Goal: Navigation & Orientation: Find specific page/section

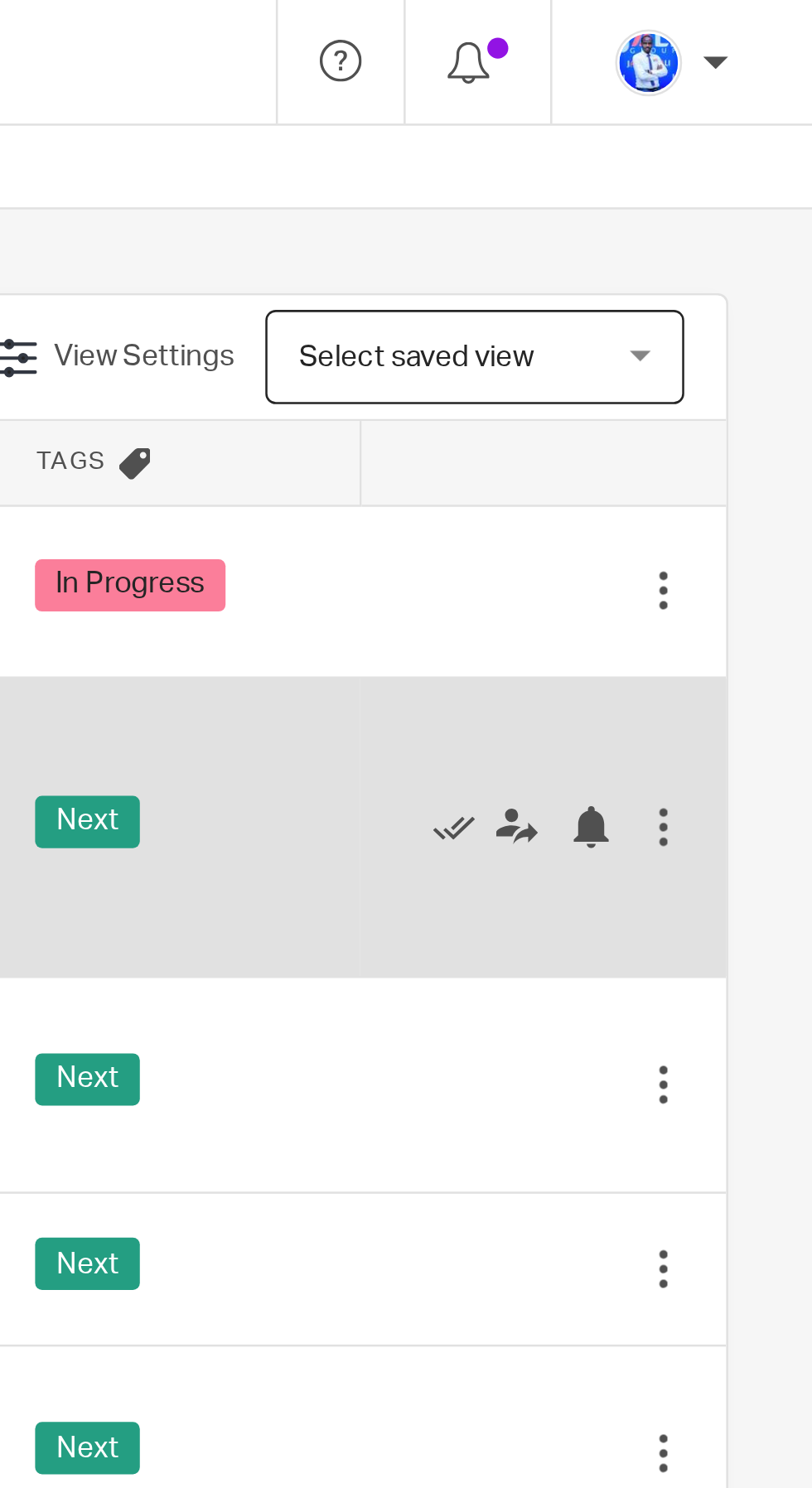
click at [612, 314] on div "Next" at bounding box center [560, 327] width 112 height 25
click at [673, 319] on icon at bounding box center [670, 327] width 16 height 16
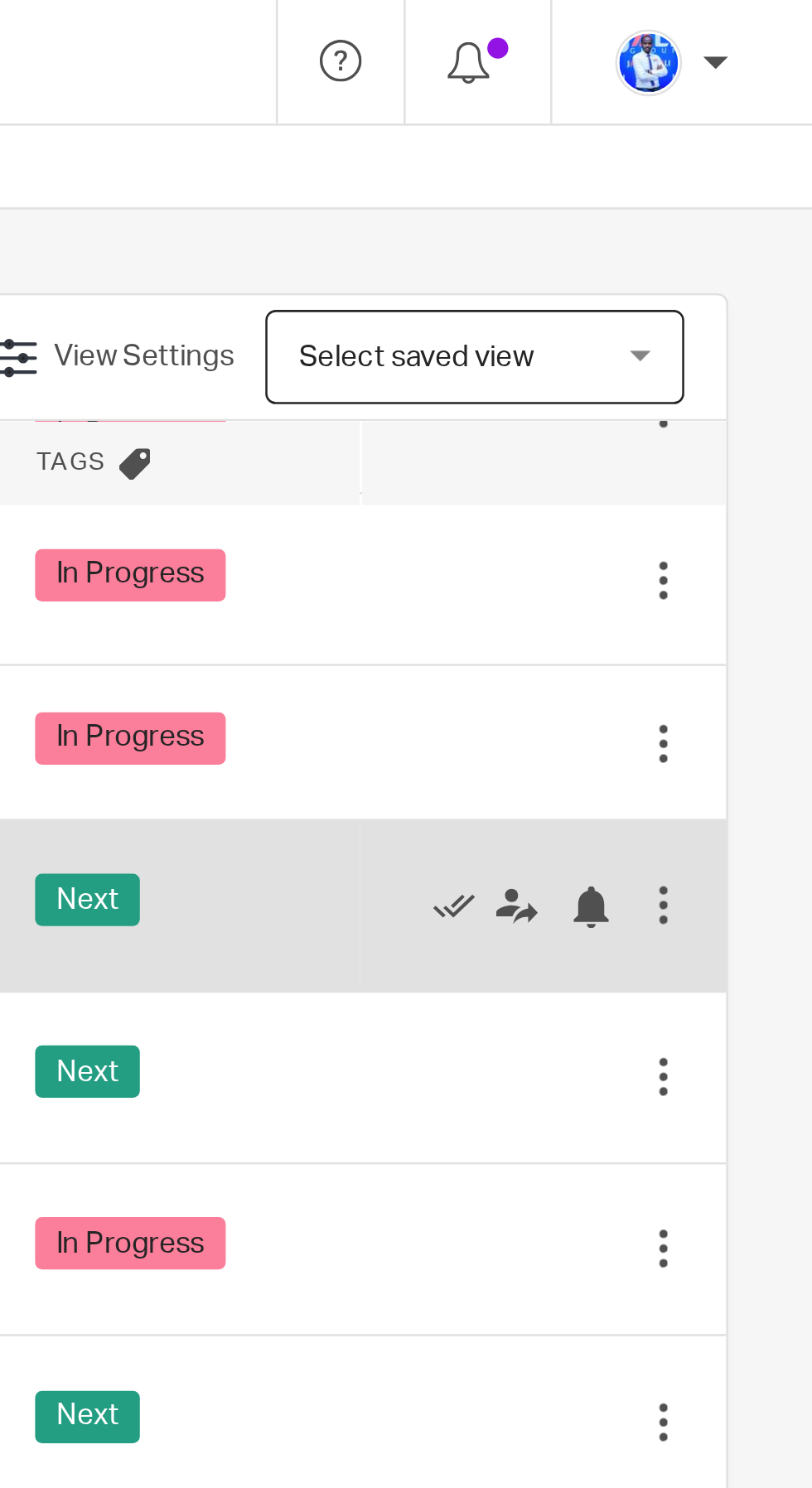
click at [610, 356] on div "Next" at bounding box center [560, 358] width 112 height 25
click at [669, 360] on icon at bounding box center [670, 359] width 16 height 16
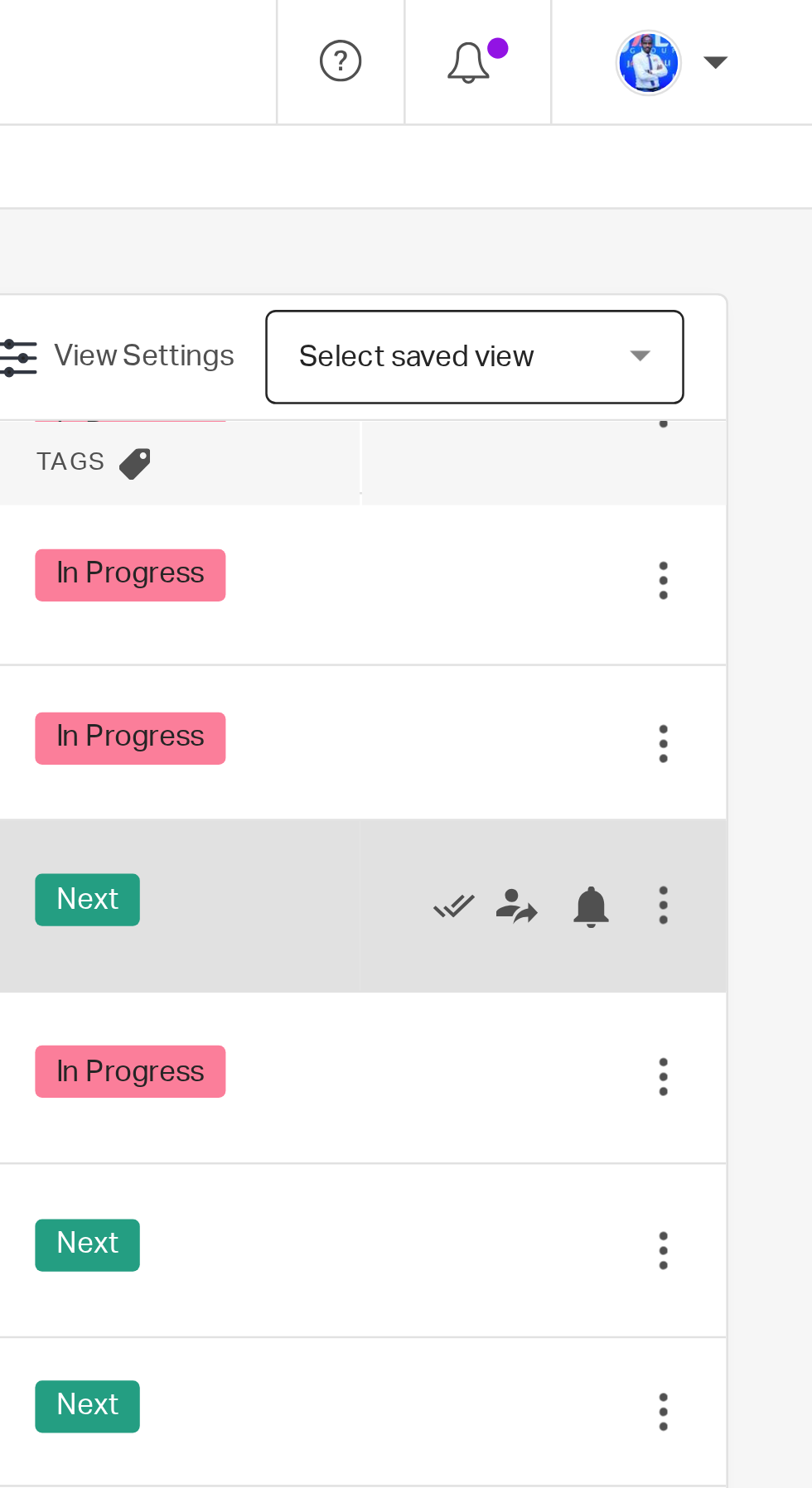
click at [607, 357] on div "Next" at bounding box center [560, 358] width 112 height 25
click at [668, 358] on icon at bounding box center [670, 359] width 16 height 16
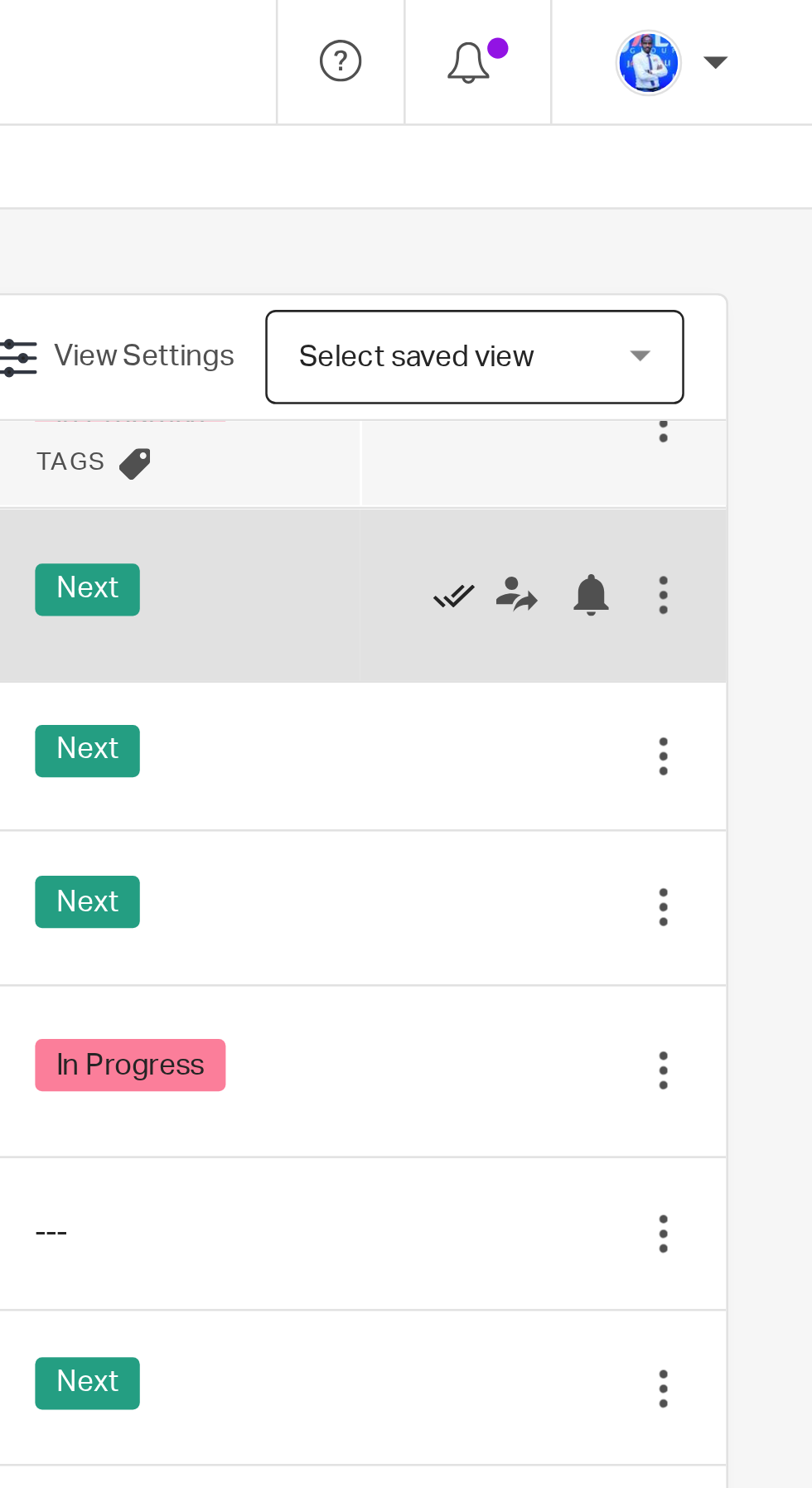
click at [673, 241] on icon at bounding box center [670, 235] width 16 height 16
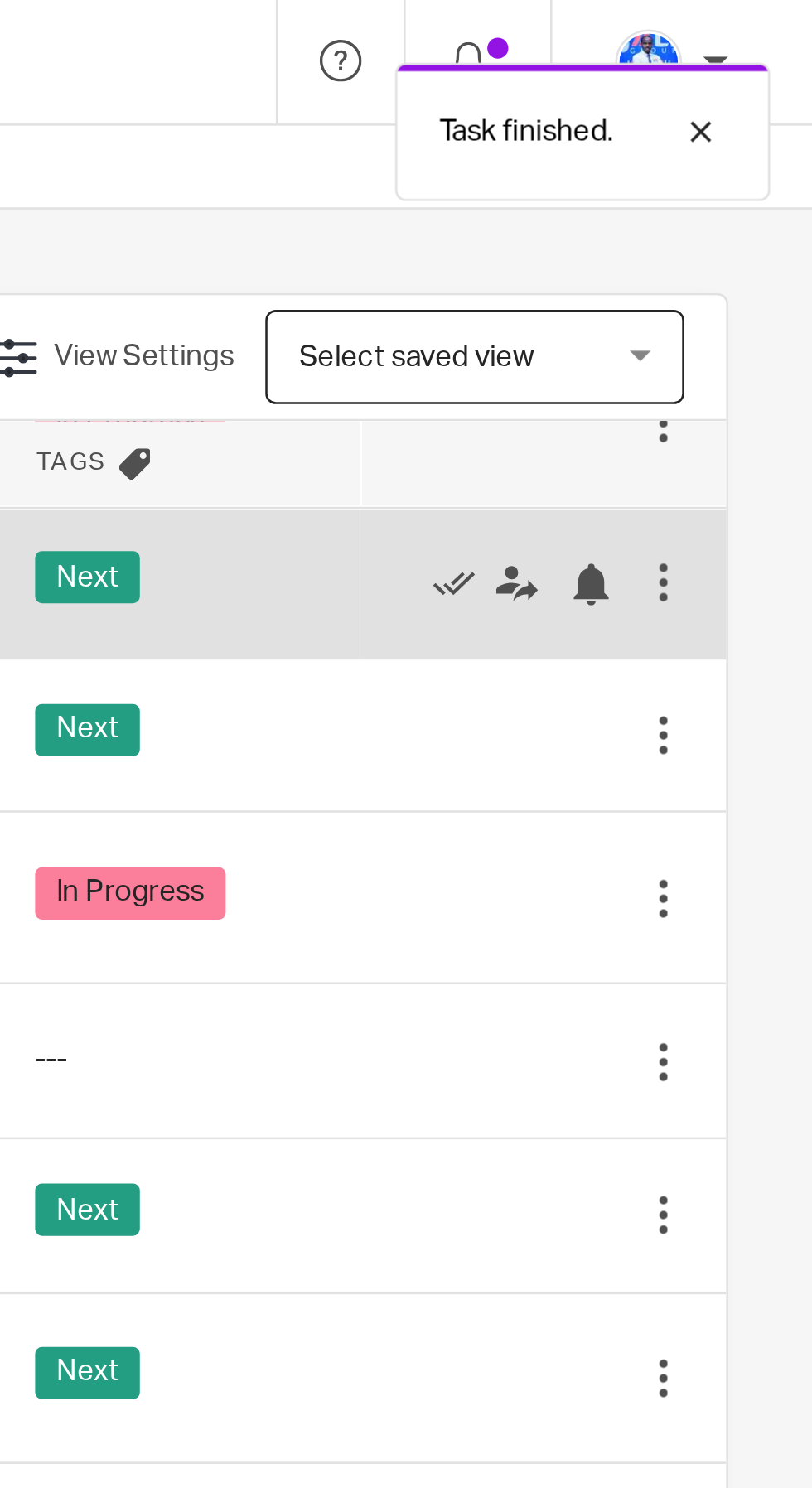
click at [597, 235] on div "Next" at bounding box center [560, 230] width 112 height 25
click at [673, 239] on icon at bounding box center [670, 231] width 16 height 16
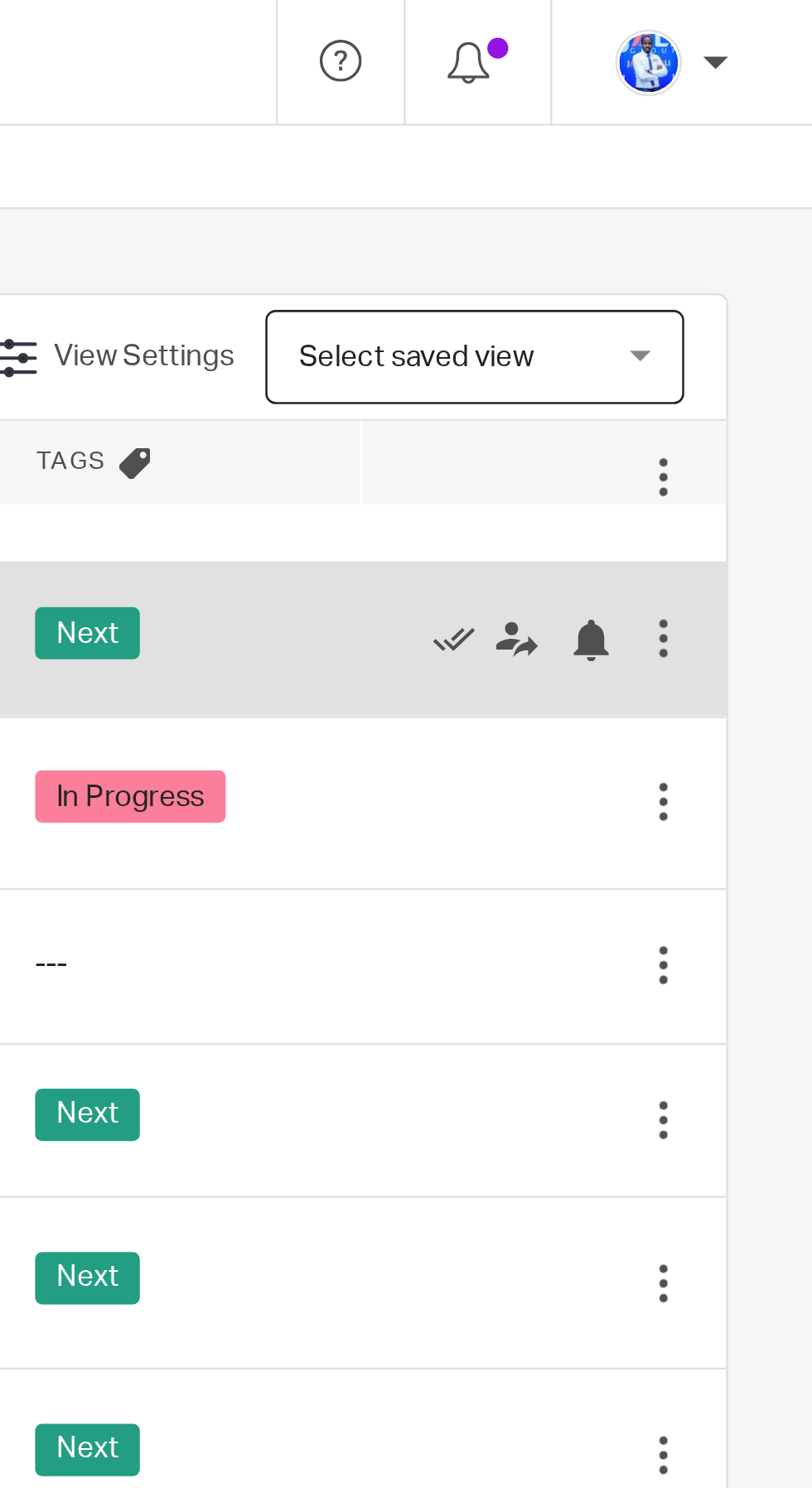
click at [611, 255] on div "Next" at bounding box center [560, 253] width 112 height 25
click at [671, 259] on icon at bounding box center [670, 253] width 16 height 16
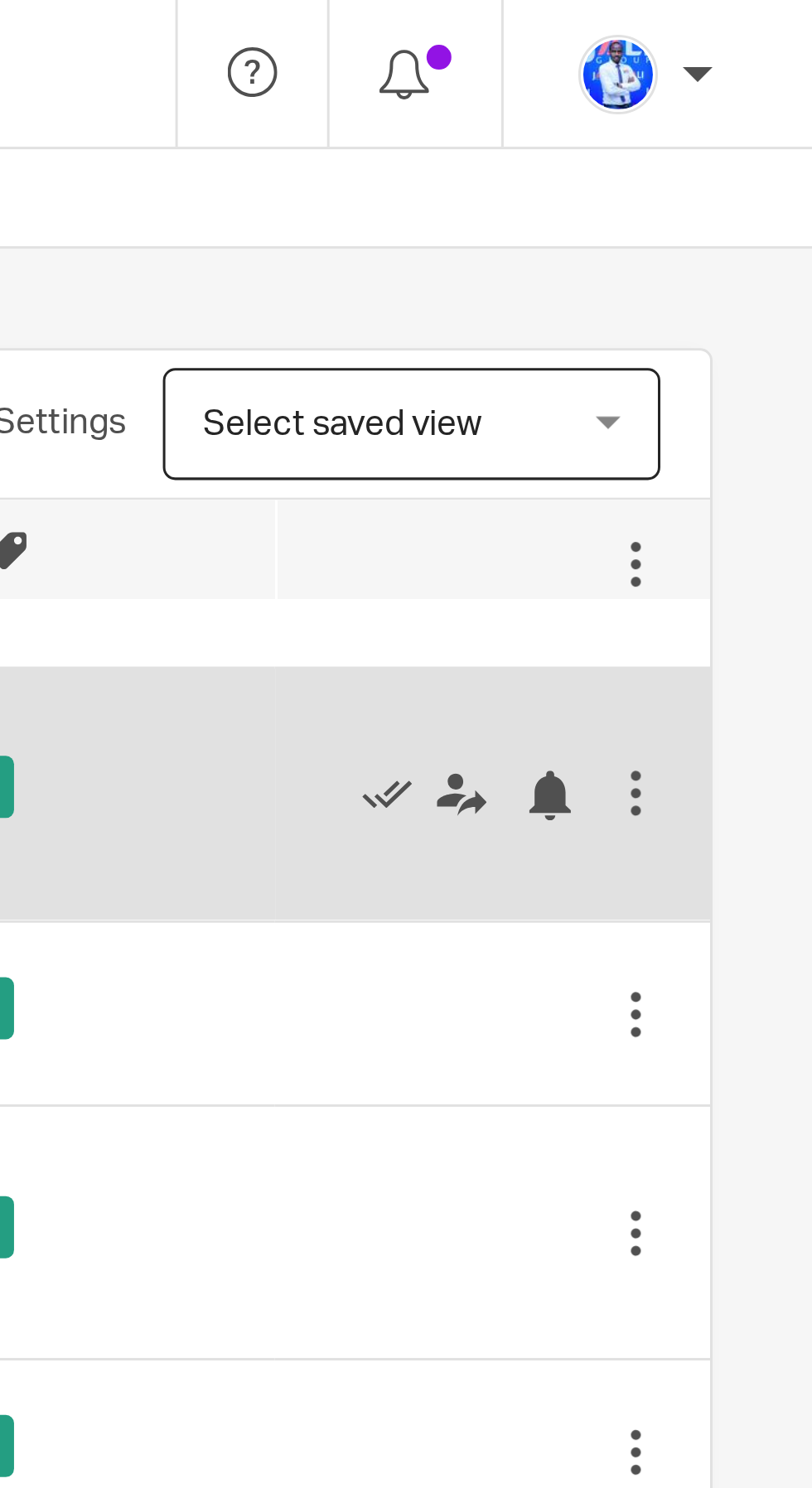
click at [600, 275] on div "Next" at bounding box center [560, 265] width 112 height 25
click at [668, 267] on icon at bounding box center [670, 265] width 16 height 16
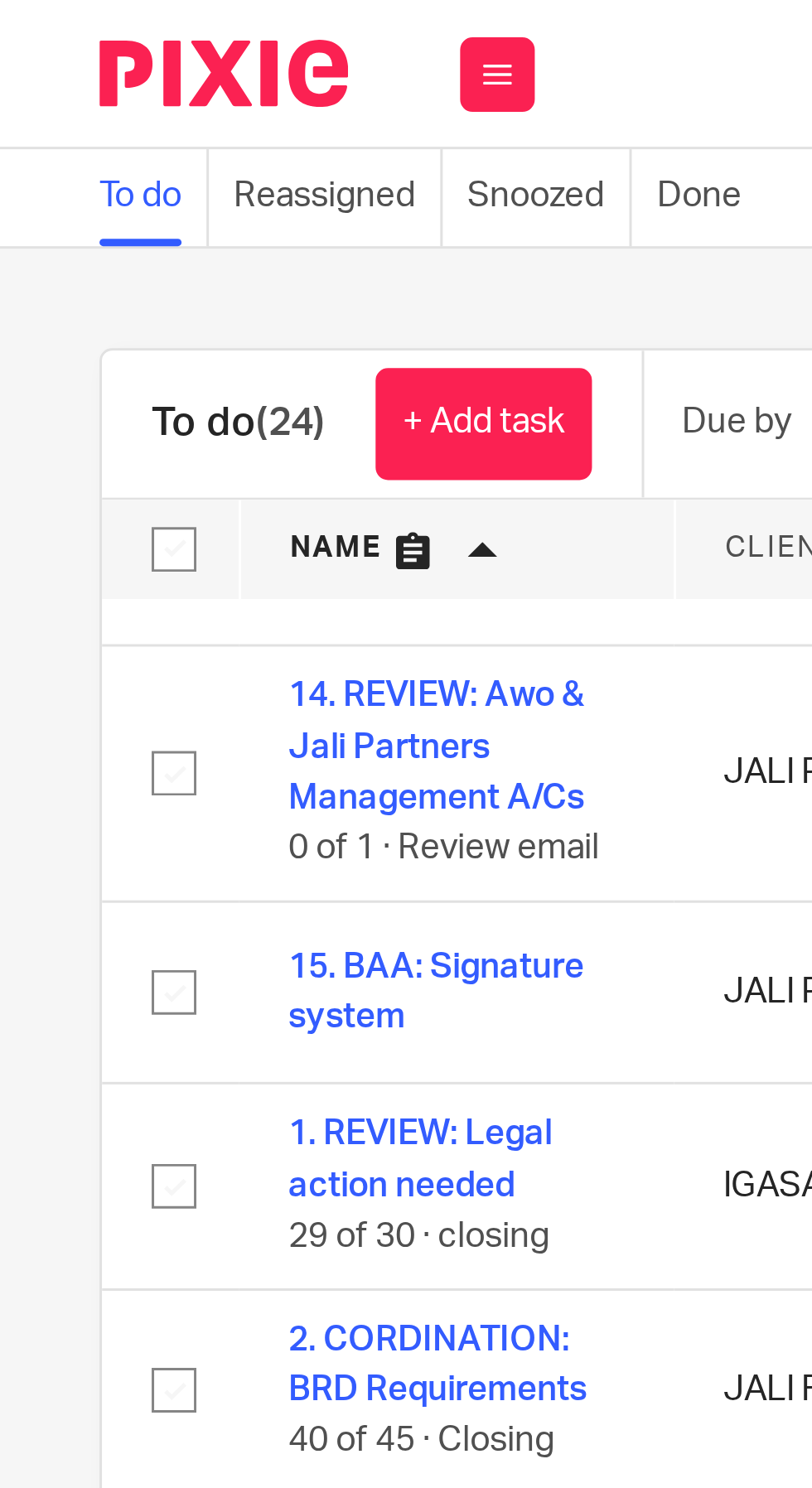
scroll to position [116, 0]
